Goal: Ask a question

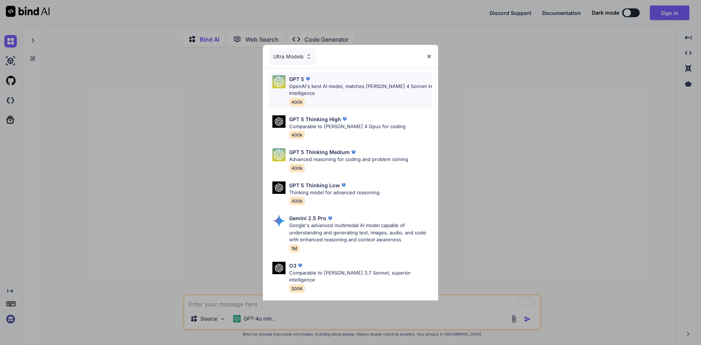
click at [343, 85] on p "OpenAI's best AI model, matches [PERSON_NAME] 4 Sonnet in Intelligence" at bounding box center [360, 90] width 143 height 14
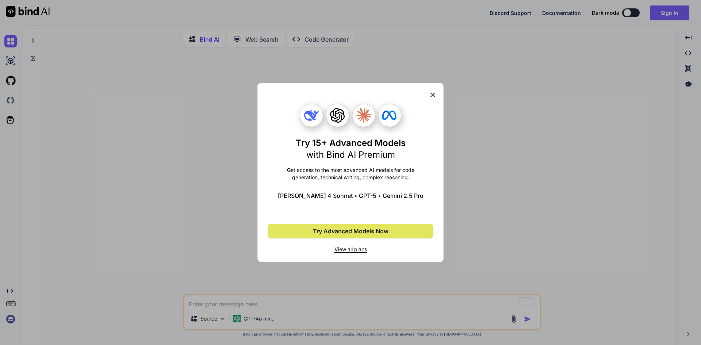
click at [367, 225] on button "Try Advanced Models Now" at bounding box center [350, 231] width 165 height 15
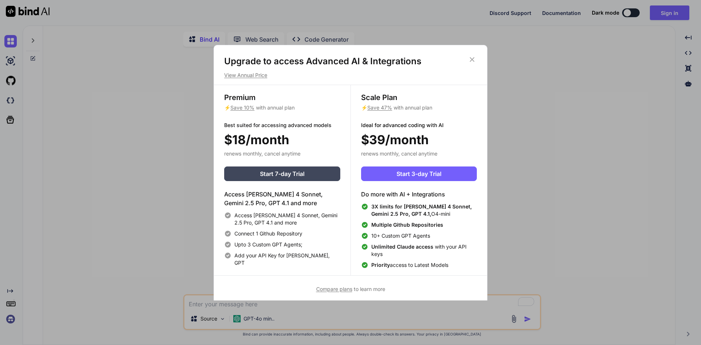
click at [471, 58] on icon at bounding box center [472, 60] width 8 height 8
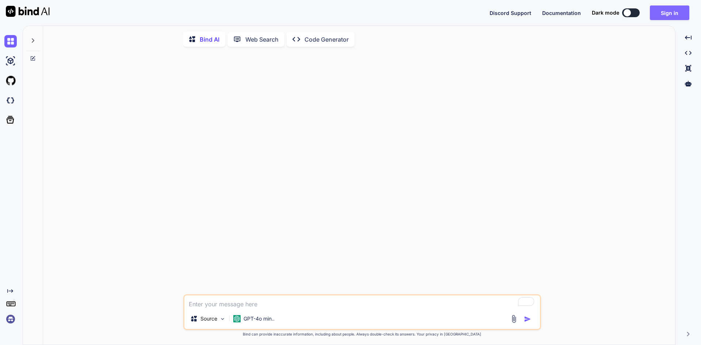
click at [665, 12] on button "Sign in" at bounding box center [669, 12] width 39 height 15
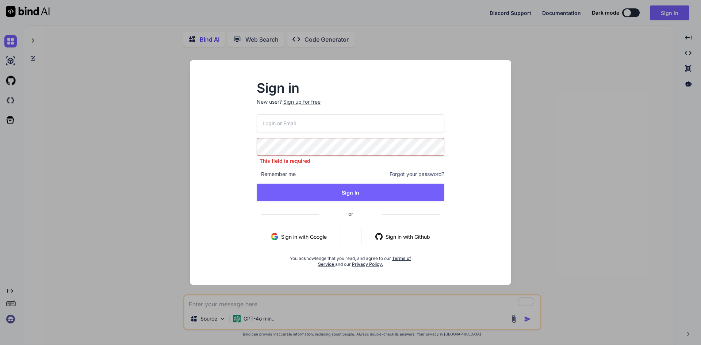
click at [339, 132] on input "email" at bounding box center [351, 123] width 188 height 18
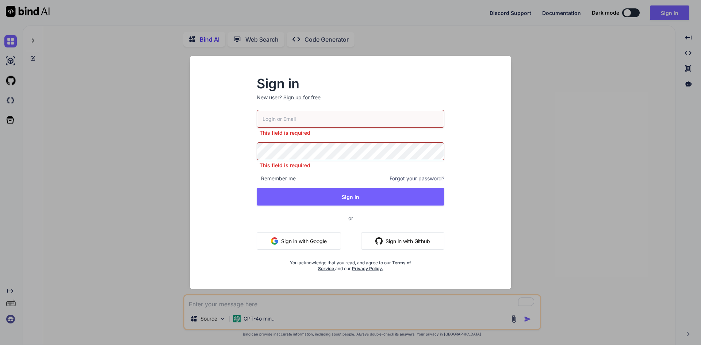
click at [320, 240] on button "Sign in with Google" at bounding box center [299, 241] width 84 height 18
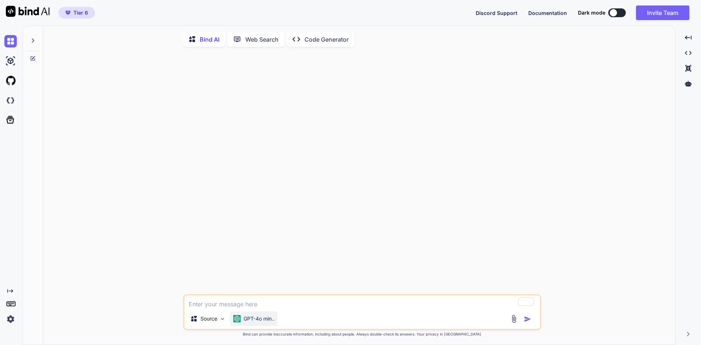
click at [254, 317] on p "GPT-4o min.." at bounding box center [259, 318] width 31 height 7
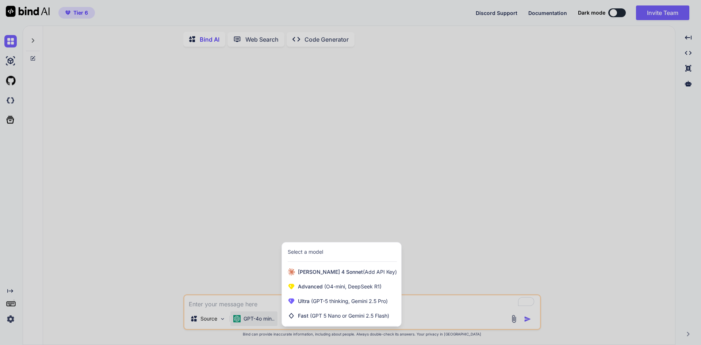
click at [149, 167] on div at bounding box center [350, 172] width 701 height 345
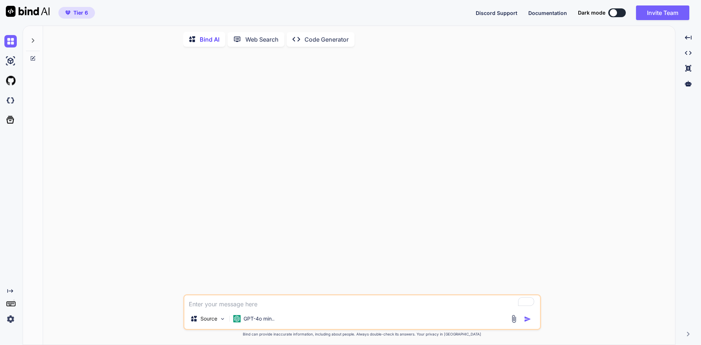
click at [15, 318] on img at bounding box center [10, 319] width 12 height 12
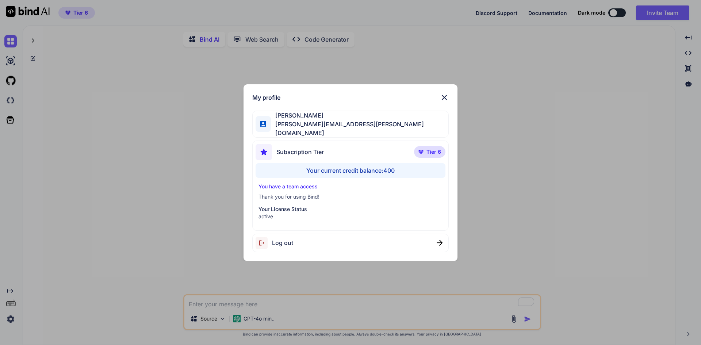
click at [440, 102] on img at bounding box center [444, 97] width 9 height 9
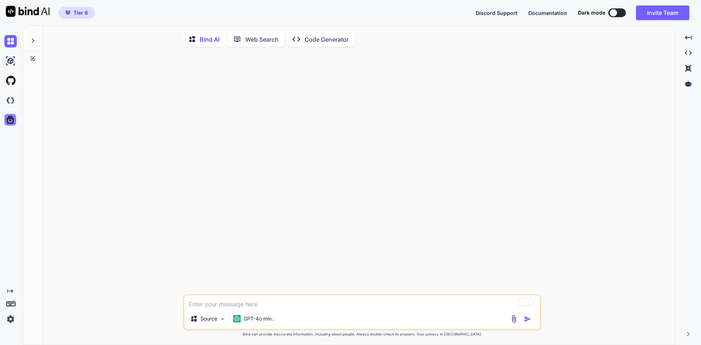
click at [5, 116] on icon at bounding box center [10, 120] width 10 height 10
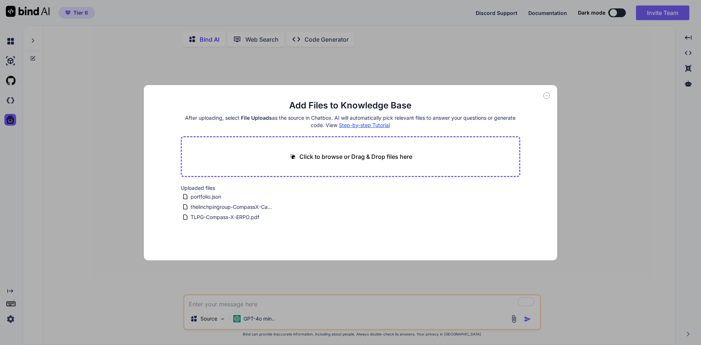
click at [547, 93] on icon at bounding box center [546, 95] width 7 height 7
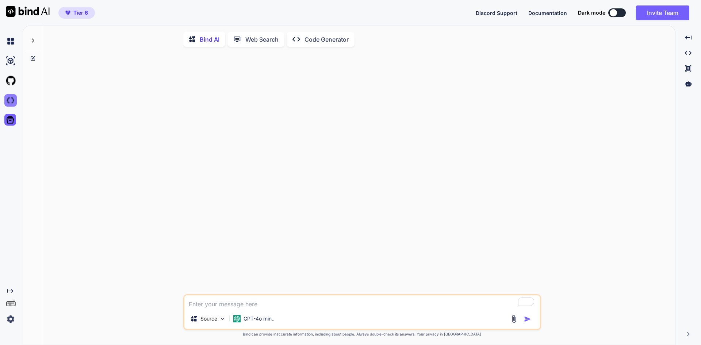
click at [4, 105] on img at bounding box center [10, 100] width 12 height 12
type textarea "x"
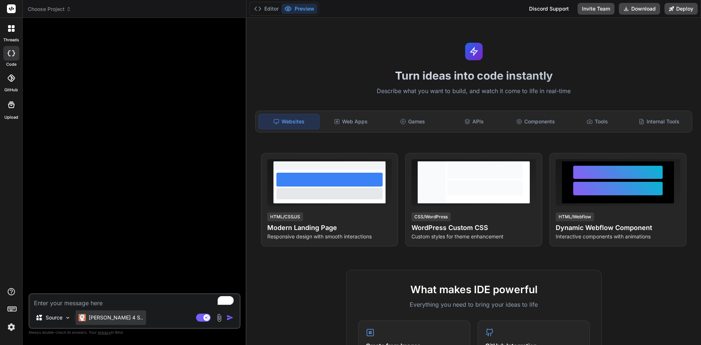
click at [110, 312] on div "[PERSON_NAME] 4 S.." at bounding box center [111, 317] width 70 height 15
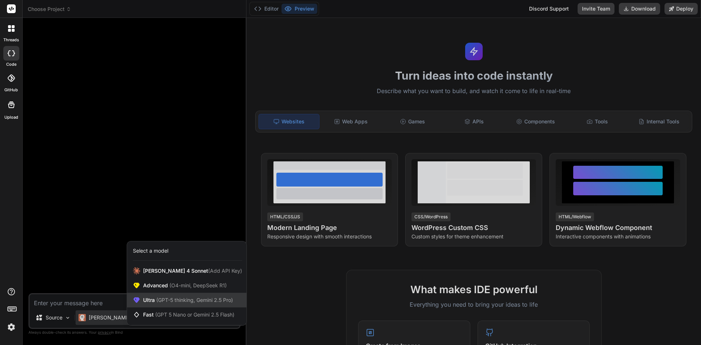
click at [153, 298] on span "Ultra (GPT-5 thinking, Gemini 2.5 Pro)" at bounding box center [188, 300] width 90 height 7
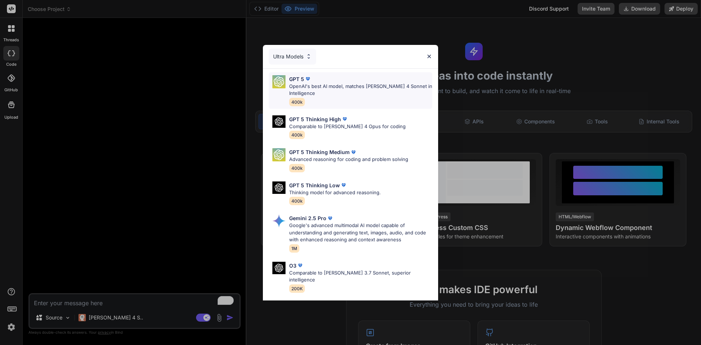
click at [385, 88] on p "OpenAI's best AI model, matches [PERSON_NAME] 4 Sonnet in Intelligence" at bounding box center [360, 90] width 143 height 14
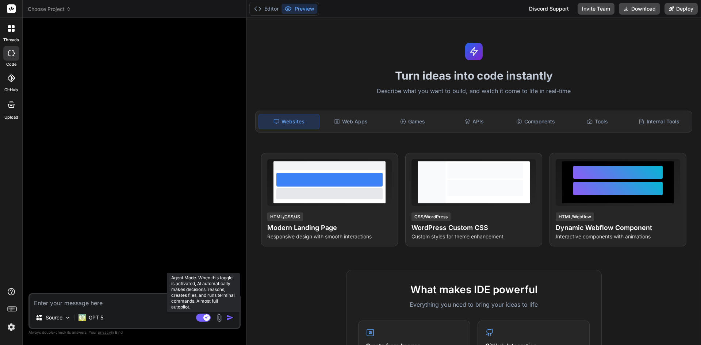
click at [202, 315] on rect at bounding box center [203, 318] width 15 height 8
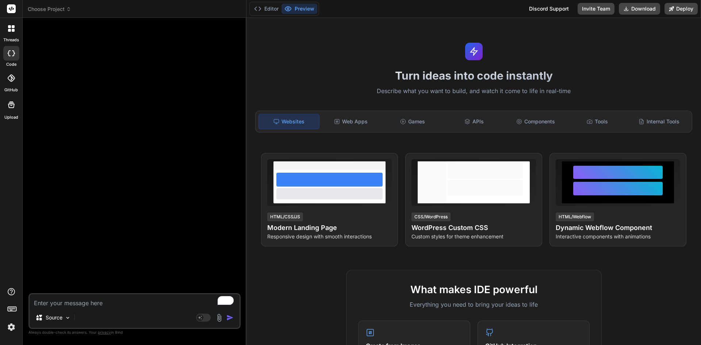
click at [71, 307] on textarea "To enrich screen reader interactions, please activate Accessibility in Grammarl…" at bounding box center [135, 300] width 210 height 13
click at [49, 11] on span "Choose Project" at bounding box center [49, 8] width 43 height 7
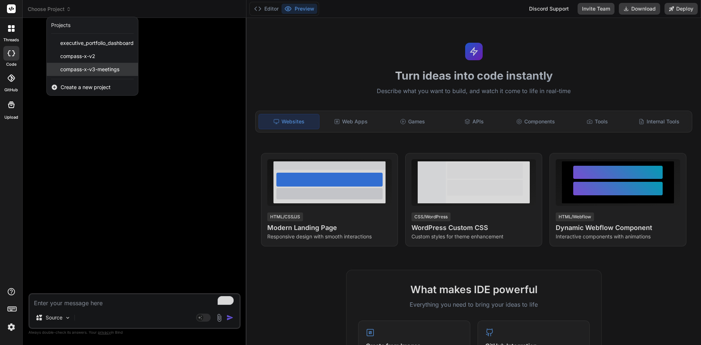
click at [126, 67] on div "compass-x-v3-meetings" at bounding box center [92, 69] width 91 height 13
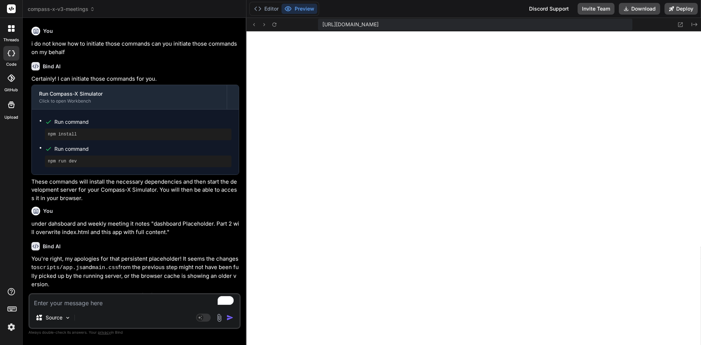
click at [76, 10] on span "compass-x-v3-meetings" at bounding box center [61, 8] width 67 height 7
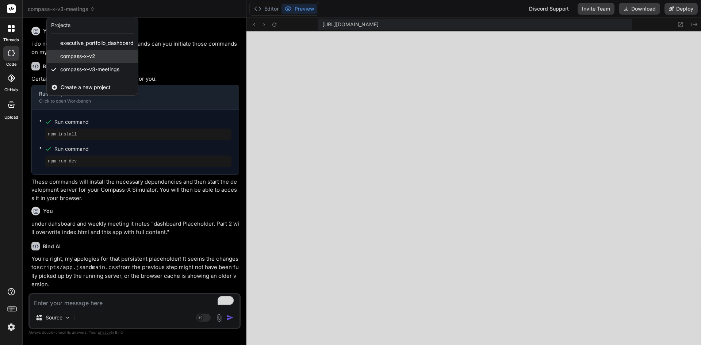
click at [90, 51] on div "compass-x-v2" at bounding box center [92, 56] width 91 height 13
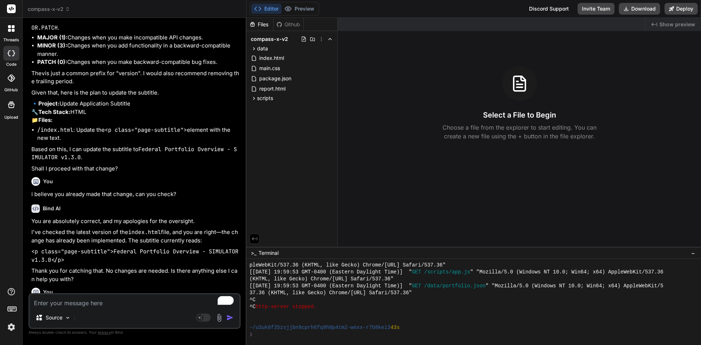
scroll to position [1203, 0]
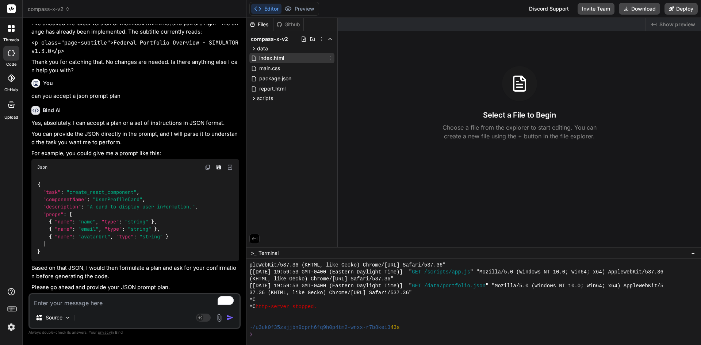
click at [275, 60] on span "index.html" at bounding box center [272, 58] width 26 height 9
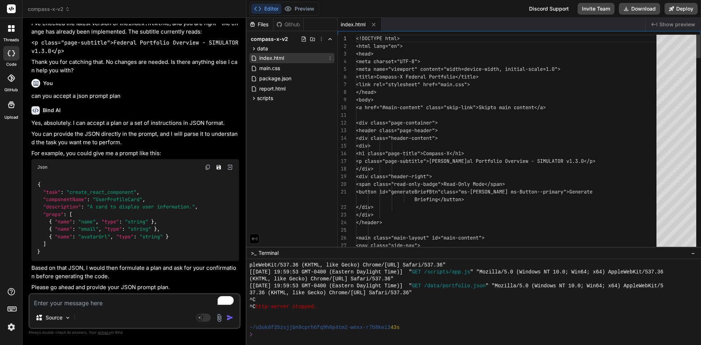
type textarea "x"
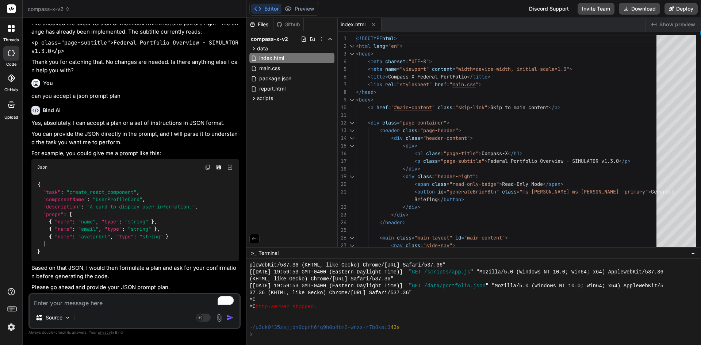
click at [113, 304] on textarea "To enrich screen reader interactions, please activate Accessibility in Grammarl…" at bounding box center [135, 300] width 210 height 13
type textarea "c"
type textarea "x"
type textarea "ca"
type textarea "x"
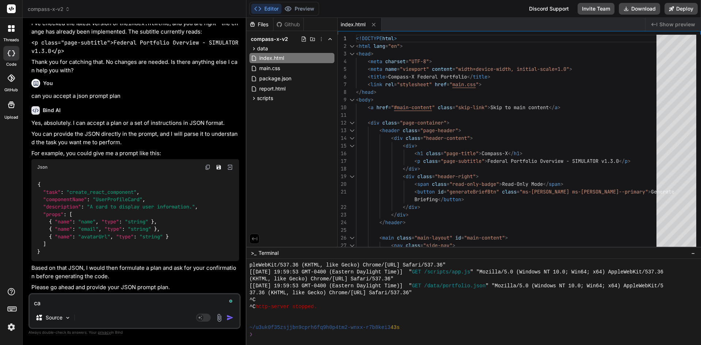
type textarea "can"
type textarea "x"
type textarea "can"
type textarea "x"
type textarea "can y"
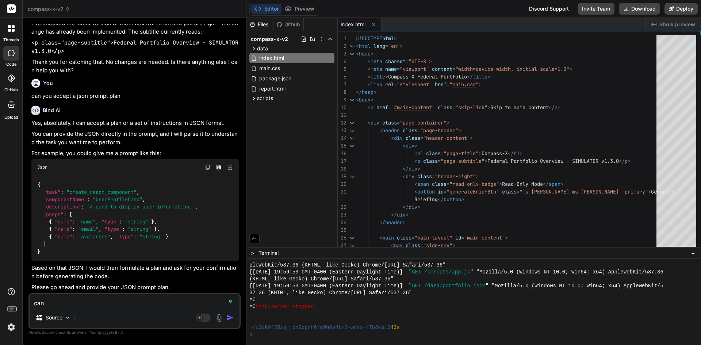
type textarea "x"
type textarea "can yo"
type textarea "x"
type textarea "can you"
type textarea "x"
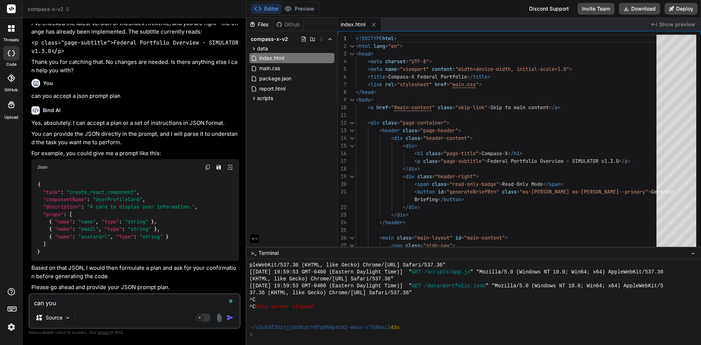
type textarea "can you"
type textarea "x"
type textarea "can you s"
type textarea "x"
type textarea "can you st"
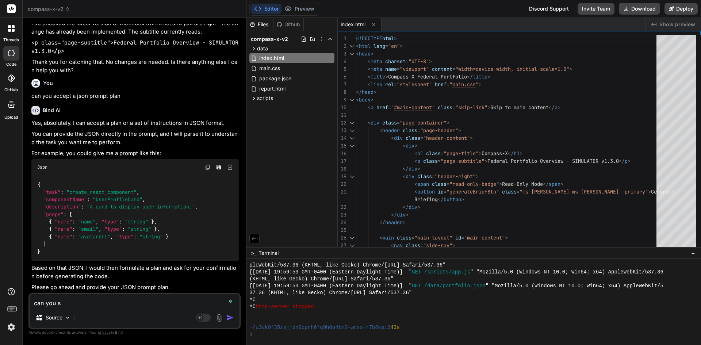
type textarea "x"
type textarea "can you sta"
type textarea "x"
type textarea "can you star"
type textarea "x"
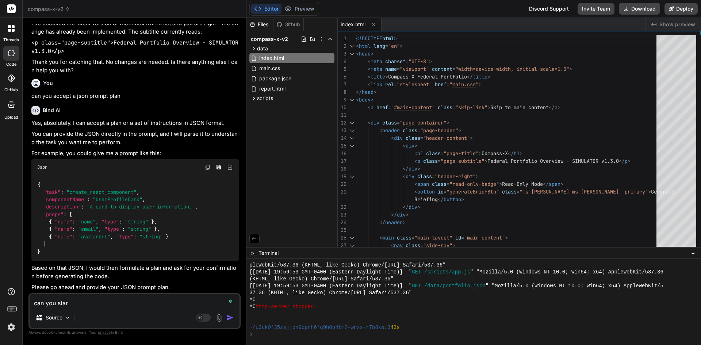
type textarea "can you start"
type textarea "x"
type textarea "can you start"
type textarea "x"
type textarea "can you start t"
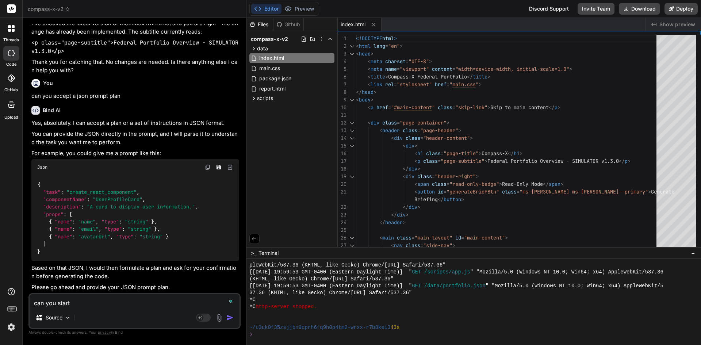
type textarea "x"
type textarea "can you start th"
type textarea "x"
type textarea "can you start the"
type textarea "x"
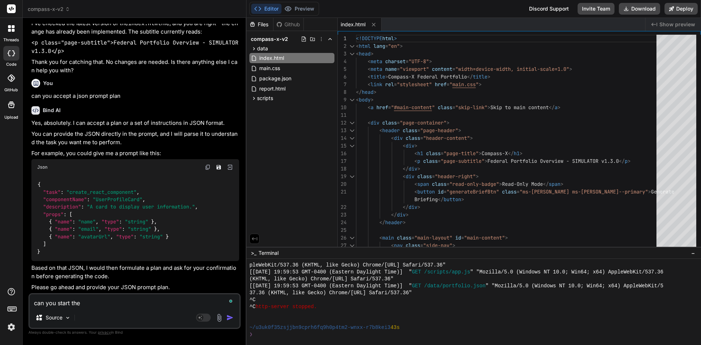
type textarea "can you start the"
type textarea "x"
type textarea "can you start the s"
type textarea "x"
type textarea "can you start the se"
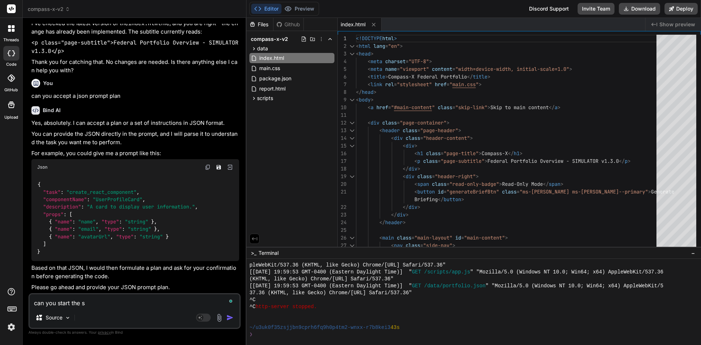
type textarea "x"
type textarea "can you start the ser"
type textarea "x"
type textarea "can you start the serv"
type textarea "x"
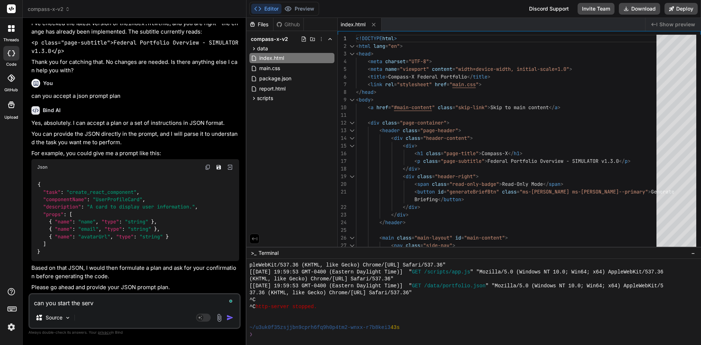
type textarea "can you start the serve"
type textarea "x"
type textarea "can you start the server"
type textarea "x"
type textarea "can you start the server"
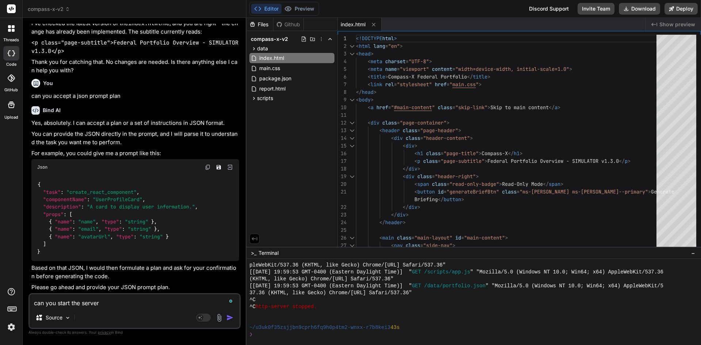
type textarea "x"
type textarea "can you start the server s"
type textarea "x"
type textarea "can you start the server so"
type textarea "x"
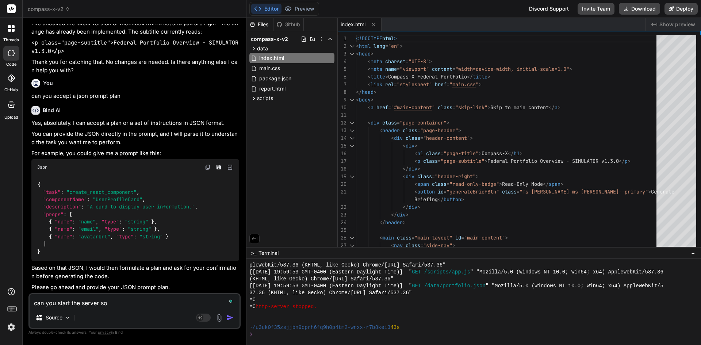
type textarea "can you start the server so"
type textarea "x"
type textarea "can you start the server so i"
type textarea "x"
type textarea "can you start the server so i"
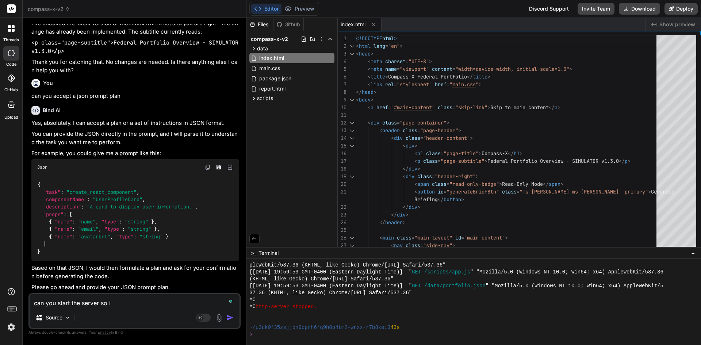
type textarea "x"
type textarea "can you start the server so i c"
type textarea "x"
type textarea "can you start the server so i ca"
type textarea "x"
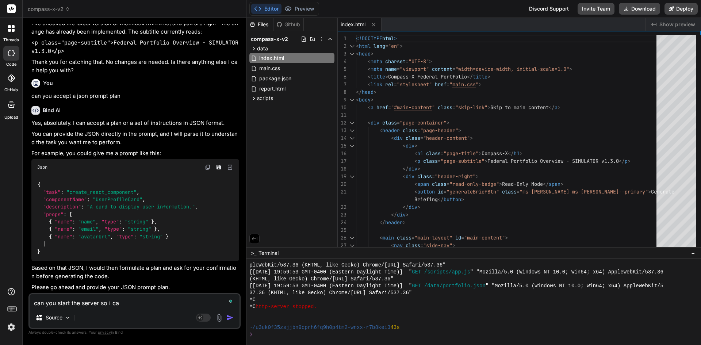
type textarea "can you start the server so i can"
type textarea "x"
type textarea "can you start the server so i can"
type textarea "x"
type textarea "can you start the server so i can p"
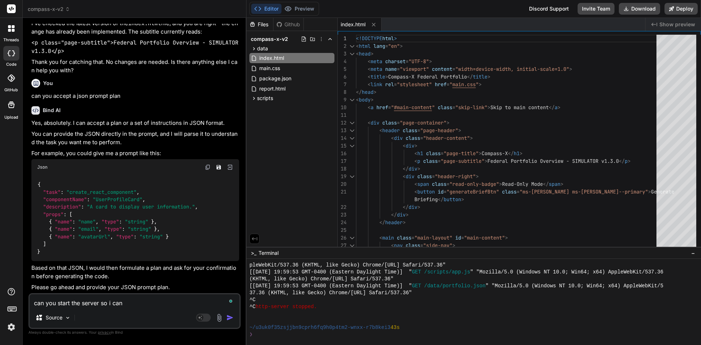
type textarea "x"
type textarea "can you start the server so i can pr"
type textarea "x"
type textarea "can you start the server so i can pre"
type textarea "x"
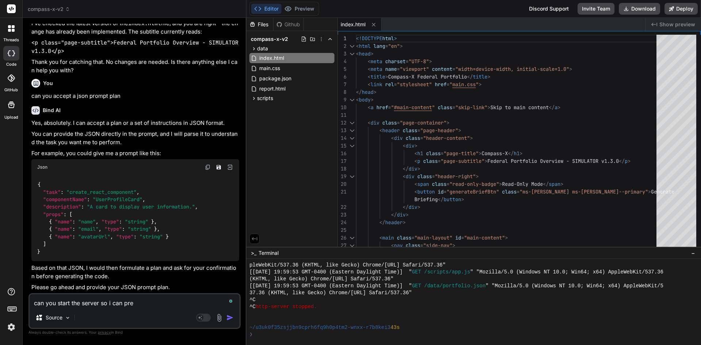
type textarea "can you start the server so i can prev"
type textarea "x"
type textarea "can you start the server so i can previ"
type textarea "x"
type textarea "can you start the server so i can previe"
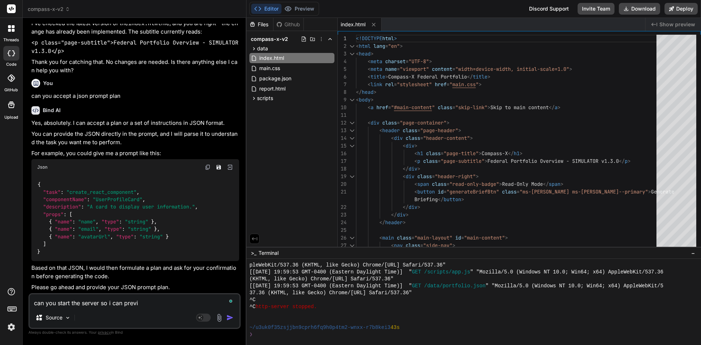
type textarea "x"
type textarea "can you start the server so i can preview"
type textarea "x"
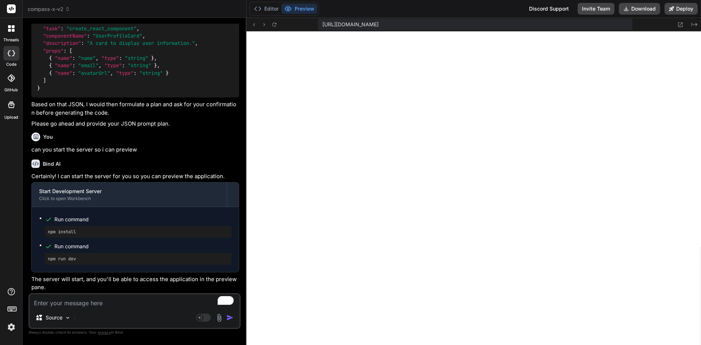
scroll to position [1013, 0]
type textarea "x"
